Goal: Information Seeking & Learning: Learn about a topic

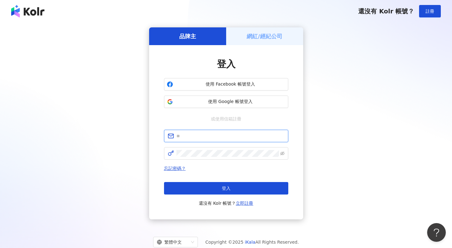
click at [216, 135] on input "text" at bounding box center [230, 135] width 108 height 7
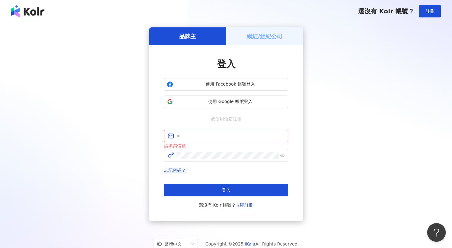
type input "**********"
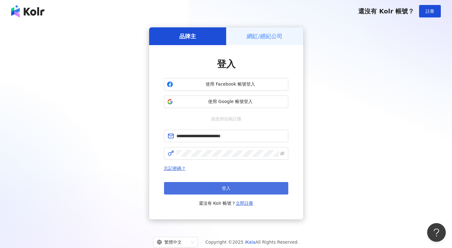
click at [238, 186] on button "登入" at bounding box center [226, 188] width 124 height 12
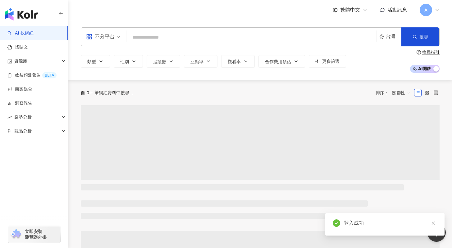
click at [180, 40] on input "search" at bounding box center [251, 37] width 245 height 12
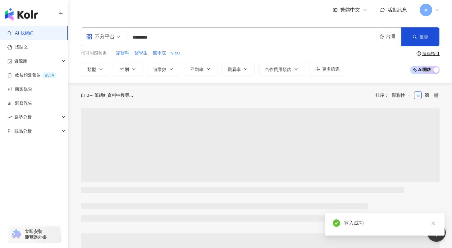
type input "********"
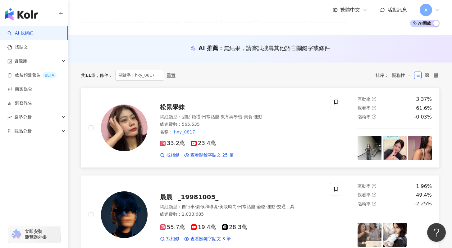
scroll to position [46, 0]
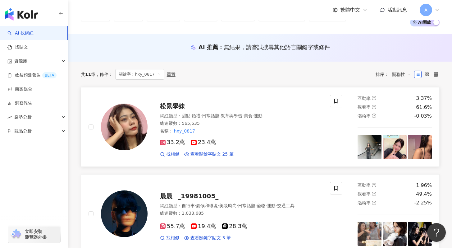
click at [305, 135] on div "33.2萬 23.4萬 找相似 查看關鍵字貼文 25 筆" at bounding box center [241, 145] width 163 height 23
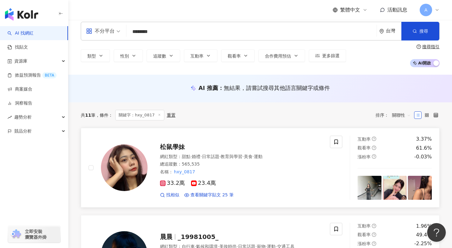
scroll to position [0, 0]
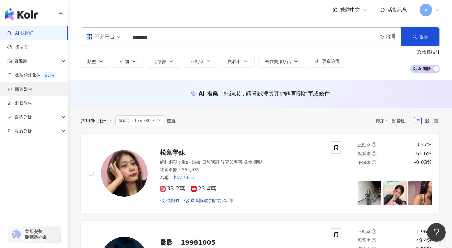
click at [32, 88] on link "商案媒合" at bounding box center [19, 89] width 25 height 6
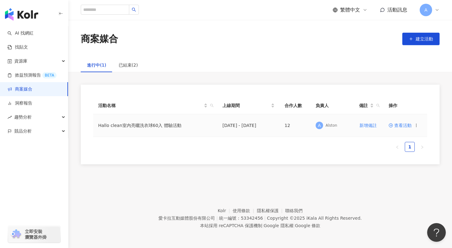
click at [398, 127] on span "查看活動" at bounding box center [400, 125] width 23 height 4
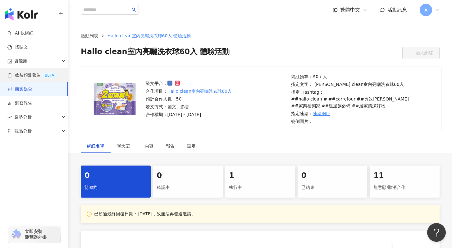
click at [32, 73] on link "效益預測報告 BETA" at bounding box center [31, 75] width 49 height 6
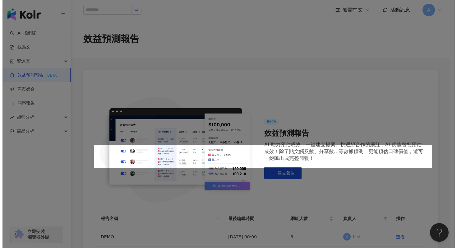
scroll to position [82, 0]
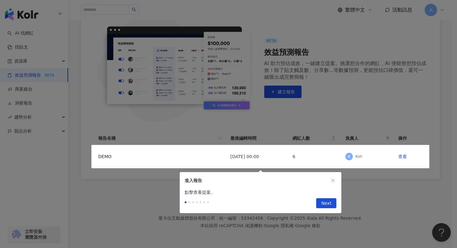
click at [38, 45] on div at bounding box center [228, 124] width 457 height 248
click at [131, 120] on div at bounding box center [228, 124] width 457 height 248
click at [326, 201] on span "Next" at bounding box center [326, 203] width 10 height 10
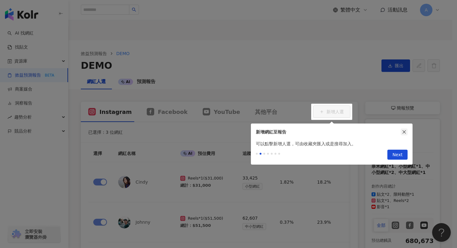
click at [406, 132] on button "button" at bounding box center [404, 131] width 7 height 7
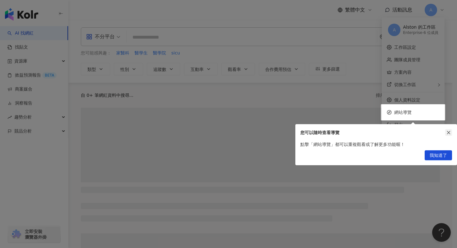
click at [449, 135] on button "button" at bounding box center [448, 132] width 7 height 7
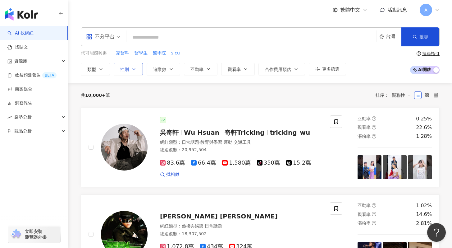
click at [133, 72] on button "性別" at bounding box center [128, 69] width 29 height 12
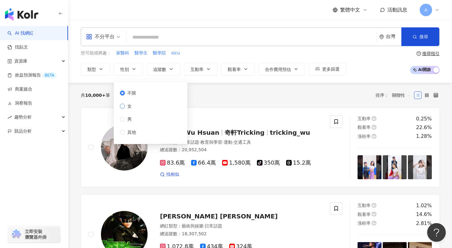
click at [136, 103] on label "女" at bounding box center [129, 106] width 19 height 7
click at [165, 63] on button "追蹤數" at bounding box center [164, 69] width 34 height 12
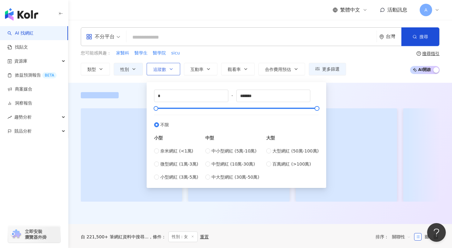
click at [165, 64] on button "追蹤數" at bounding box center [164, 69] width 34 height 12
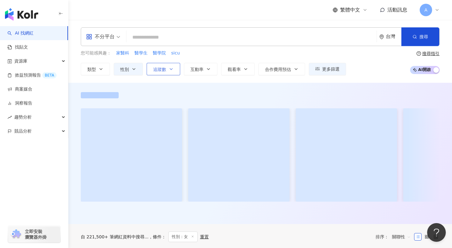
click at [165, 64] on button "追蹤數" at bounding box center [164, 69] width 34 height 12
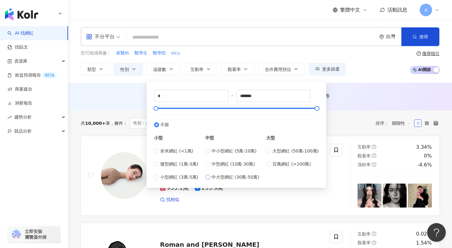
click at [230, 177] on span "中大型網紅 (30萬-50萬)" at bounding box center [236, 176] width 48 height 7
type input "******"
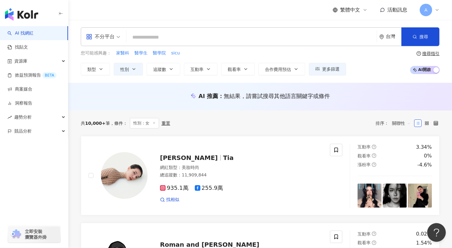
click at [352, 120] on div "共 10,000+ 筆 條件 ： 性別：女 重置 排序： 關聯性" at bounding box center [260, 123] width 359 height 11
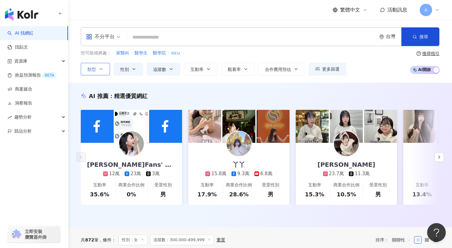
click at [103, 68] on icon "button" at bounding box center [101, 68] width 5 height 5
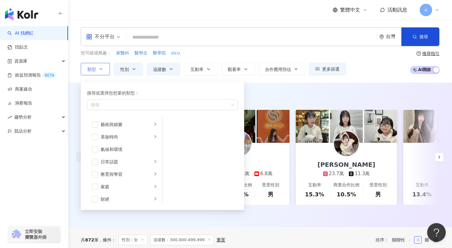
click at [103, 68] on icon "button" at bounding box center [101, 68] width 5 height 5
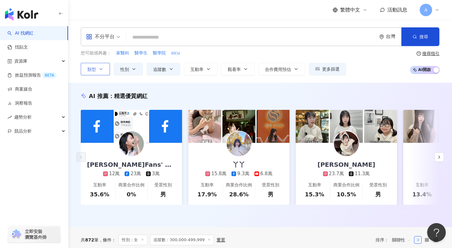
click at [97, 71] on button "類型" at bounding box center [95, 69] width 29 height 12
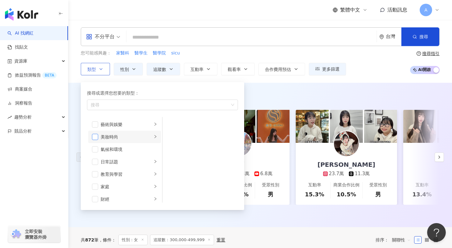
click at [96, 138] on span "button" at bounding box center [95, 137] width 6 height 6
click at [279, 107] on div "AI 推薦 ： 精選優質網紅 江祖平Fans' World 12萬 23萬 3萬 互動率 35.6% 商業合作比例 0% 受眾性別 男 丫丫 15.8萬 9.…" at bounding box center [260, 156] width 384 height 128
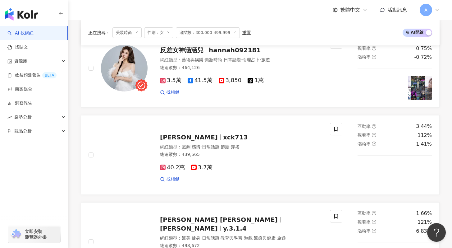
scroll to position [1147, 0]
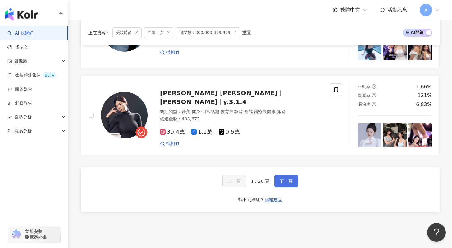
click at [286, 179] on span "下一頁" at bounding box center [286, 180] width 13 height 5
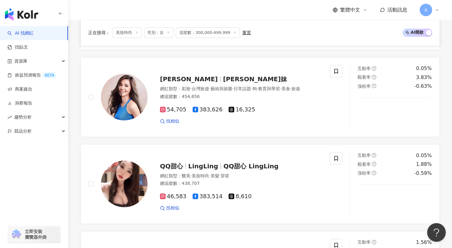
scroll to position [1166, 0]
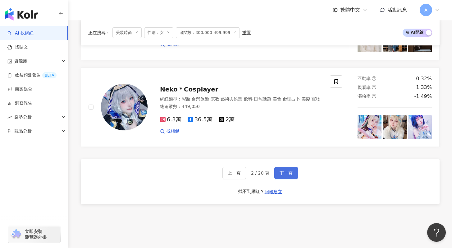
click at [283, 175] on span "下一頁" at bounding box center [286, 172] width 13 height 5
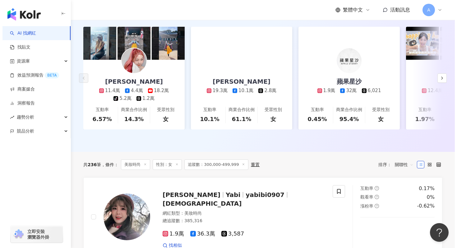
scroll to position [0, 0]
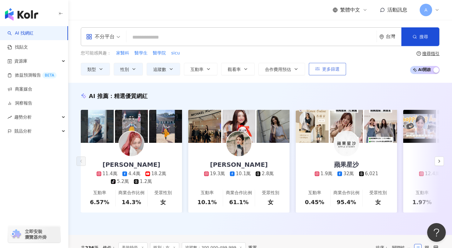
click at [327, 66] on button "更多篩選" at bounding box center [327, 69] width 37 height 12
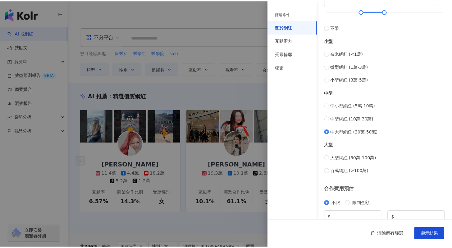
scroll to position [222, 0]
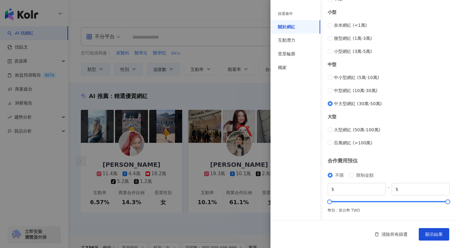
click at [179, 186] on div at bounding box center [228, 124] width 457 height 248
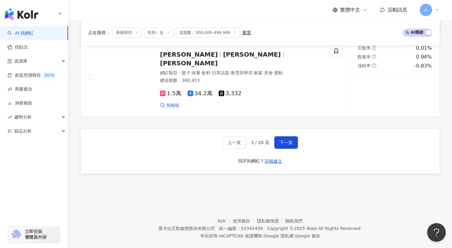
scroll to position [1193, 0]
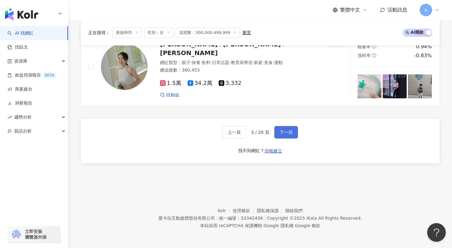
click at [280, 128] on button "下一頁" at bounding box center [286, 132] width 24 height 12
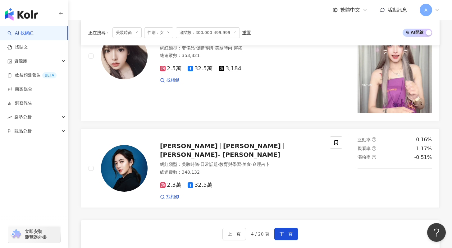
scroll to position [1308, 0]
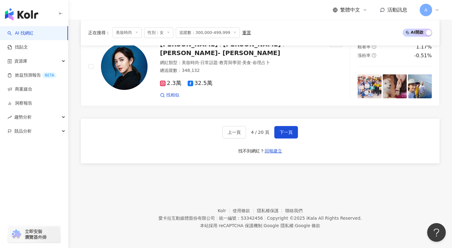
click at [280, 139] on div "上一頁 4 / 20 頁 下一頁 找不到網紅？ 回報建立" at bounding box center [260, 140] width 359 height 45
click at [285, 134] on span "下一頁" at bounding box center [286, 132] width 13 height 5
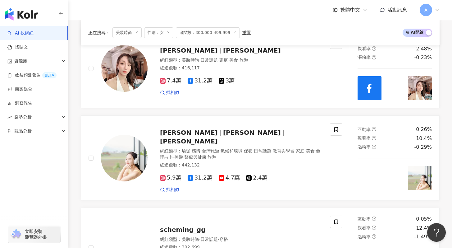
scroll to position [1212, 0]
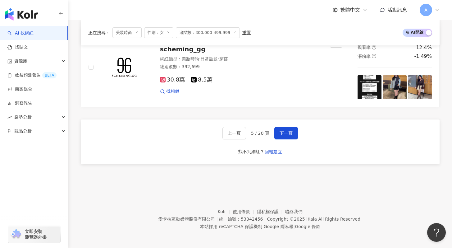
click at [286, 140] on div "上一頁 5 / 20 頁 下一頁 找不到網紅？ 回報建立" at bounding box center [260, 141] width 359 height 45
click at [286, 134] on span "下一頁" at bounding box center [286, 133] width 13 height 5
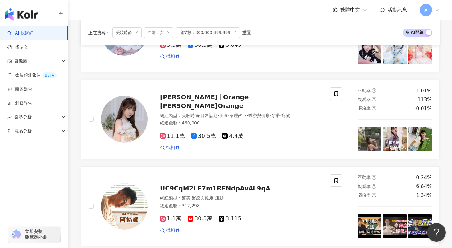
scroll to position [1198, 0]
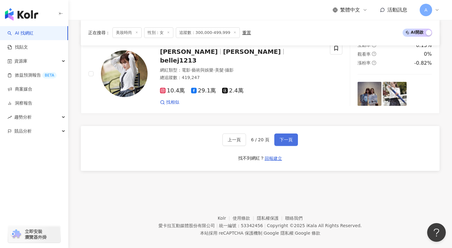
click at [283, 133] on button "下一頁" at bounding box center [286, 139] width 24 height 12
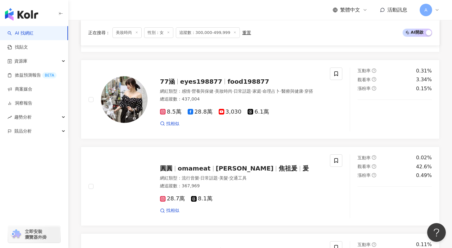
scroll to position [159, 0]
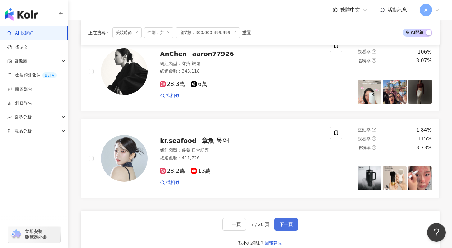
click at [284, 222] on span "下一頁" at bounding box center [286, 224] width 13 height 5
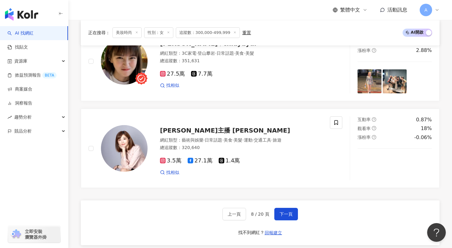
scroll to position [1193, 0]
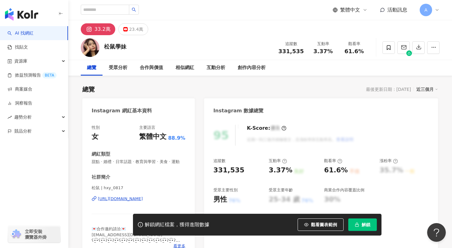
drag, startPoint x: 361, startPoint y: 225, endPoint x: 355, endPoint y: 192, distance: 33.2
click at [362, 225] on span "解鎖" at bounding box center [366, 224] width 9 height 5
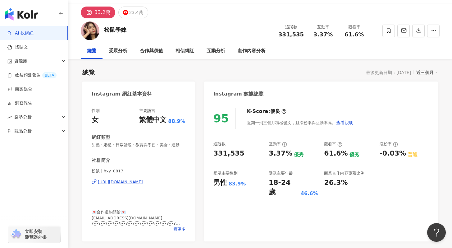
scroll to position [18, 0]
